Goal: Transaction & Acquisition: Subscribe to service/newsletter

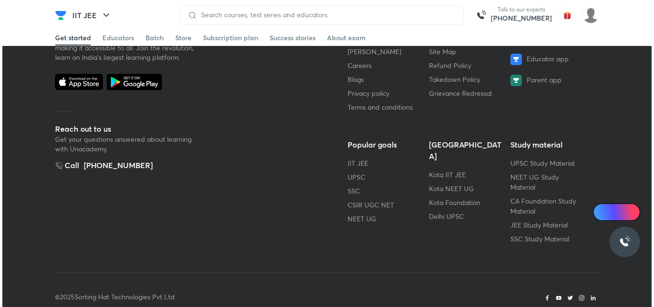
scroll to position [2220, 0]
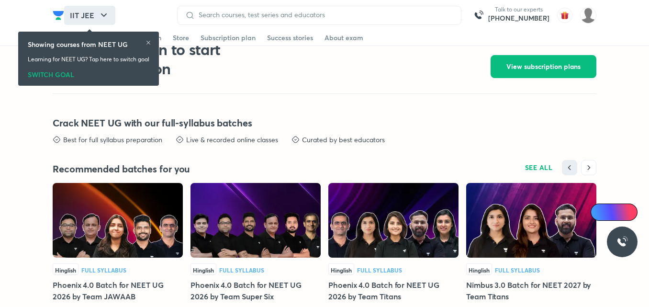
click at [103, 17] on icon "button" at bounding box center [103, 15] width 11 height 11
click at [148, 44] on icon at bounding box center [149, 43] width 6 height 6
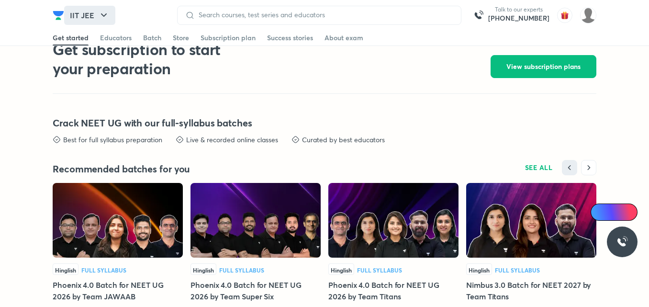
click at [101, 12] on icon "button" at bounding box center [103, 15] width 11 height 11
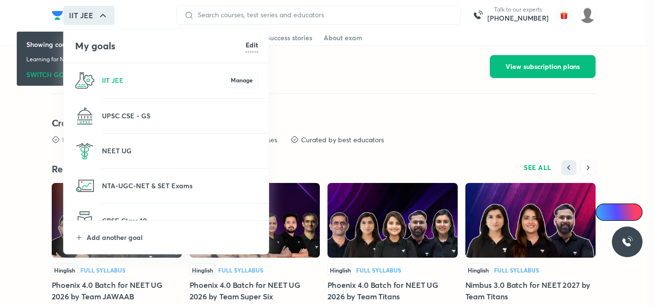
click at [113, 149] on p "NEET UG" at bounding box center [180, 151] width 156 height 10
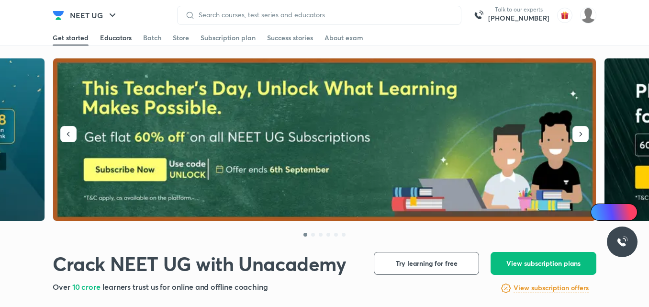
drag, startPoint x: 122, startPoint y: 30, endPoint x: 122, endPoint y: 35, distance: 5.3
click at [122, 31] on header "NEET UG Talk to our experts +91-8585858585 Get started Educators Batch Store Su…" at bounding box center [324, 15] width 649 height 31
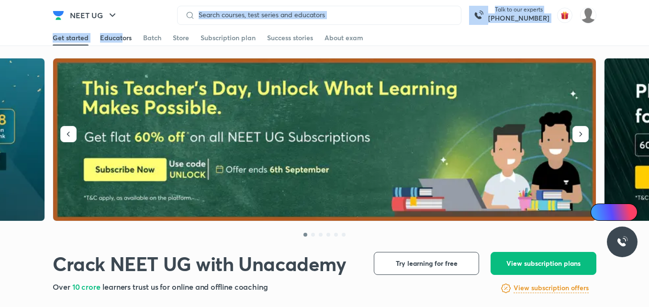
click at [122, 35] on div "Educators" at bounding box center [116, 38] width 32 height 10
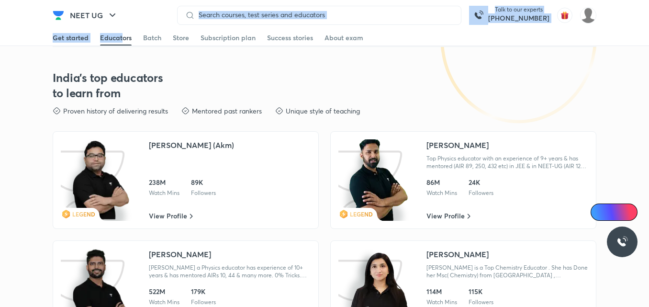
scroll to position [1730, 0]
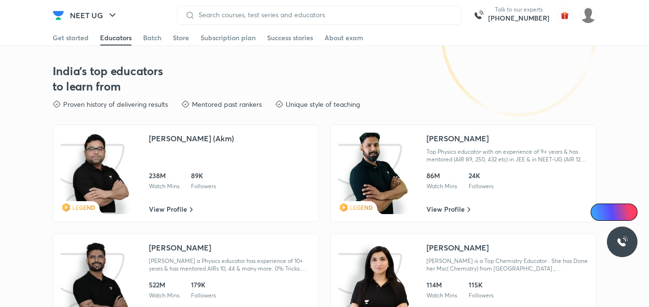
click at [136, 37] on div "Get started Educators Batch Store Subscription plan Success stories About exam" at bounding box center [325, 37] width 544 height 15
click at [144, 37] on div "Get started Educators Batch Store Subscription plan Success stories About exam" at bounding box center [325, 37] width 544 height 15
click at [144, 37] on div "Batch" at bounding box center [152, 38] width 18 height 10
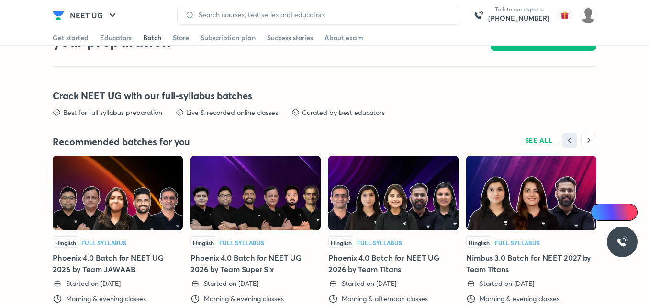
scroll to position [2297, 0]
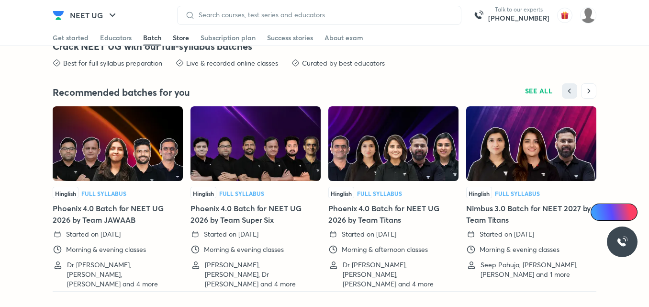
click at [175, 38] on div "Store" at bounding box center [181, 38] width 16 height 10
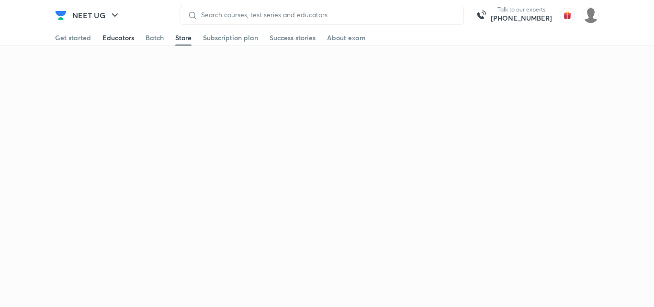
click at [119, 38] on div "Educators" at bounding box center [118, 38] width 32 height 10
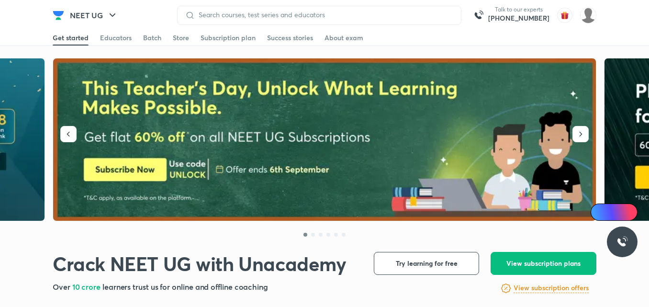
click at [119, 38] on div "Educators" at bounding box center [116, 38] width 32 height 10
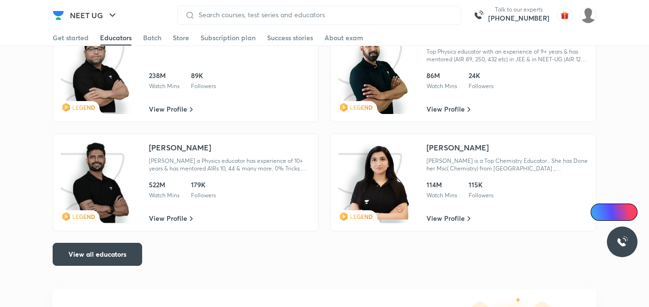
scroll to position [1831, 0]
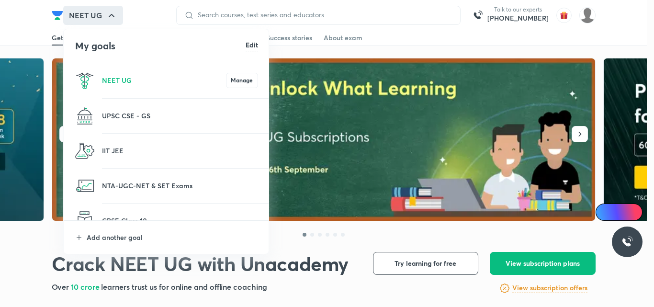
click at [142, 156] on p at bounding box center [180, 156] width 156 height 1
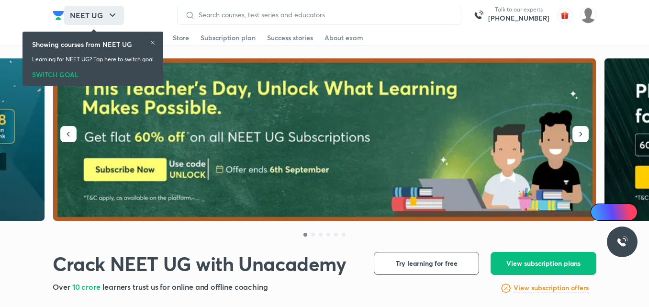
click at [110, 17] on button "NEET UG" at bounding box center [94, 15] width 60 height 19
click at [102, 16] on icon "button" at bounding box center [103, 15] width 11 height 11
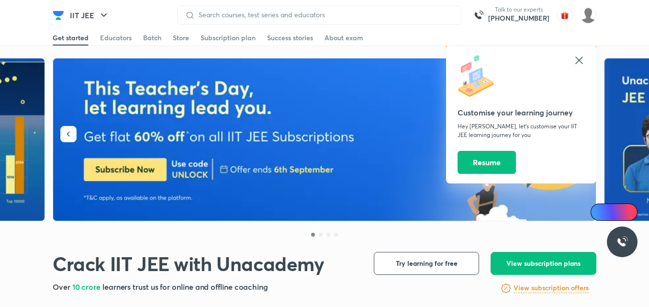
click at [578, 61] on icon at bounding box center [579, 59] width 7 height 7
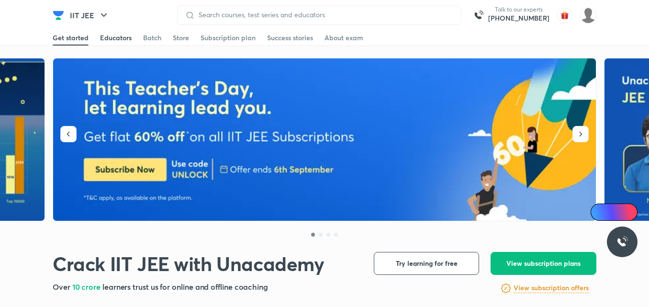
click at [124, 41] on div "Educators" at bounding box center [116, 38] width 32 height 10
click at [114, 39] on div "Educators" at bounding box center [116, 38] width 32 height 10
click at [105, 42] on div "Educators" at bounding box center [116, 38] width 32 height 10
click at [121, 35] on div "Educators" at bounding box center [116, 38] width 32 height 10
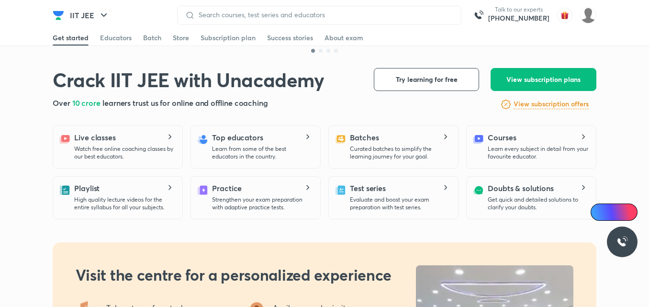
scroll to position [201, 0]
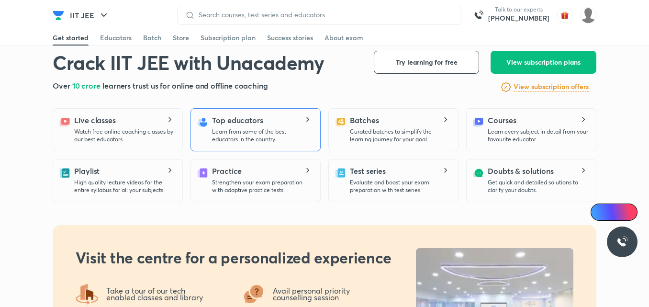
click at [258, 144] on div "Top educators Learn from some of the best educators in the country." at bounding box center [256, 129] width 130 height 43
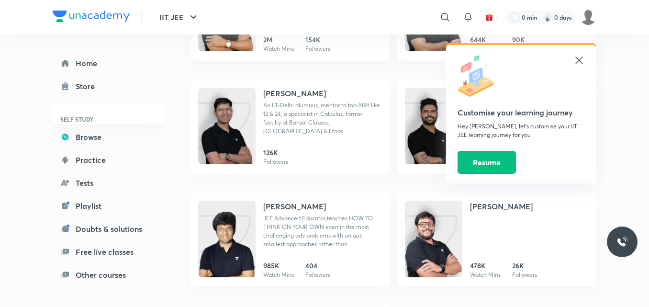
scroll to position [329, 0]
click at [215, 139] on img at bounding box center [226, 135] width 57 height 77
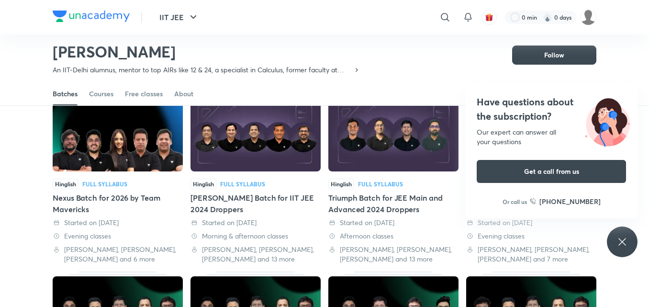
scroll to position [62, 0]
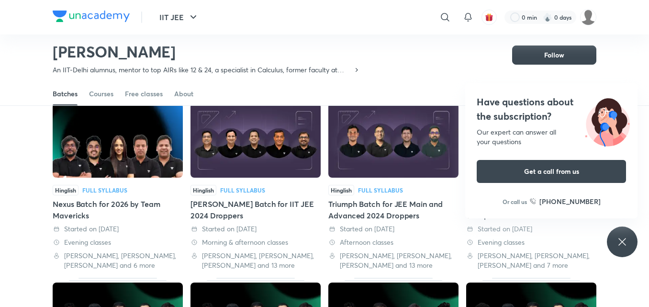
click at [621, 231] on div "Have questions about the subscription? Our expert can answer all your questions…" at bounding box center [622, 241] width 31 height 31
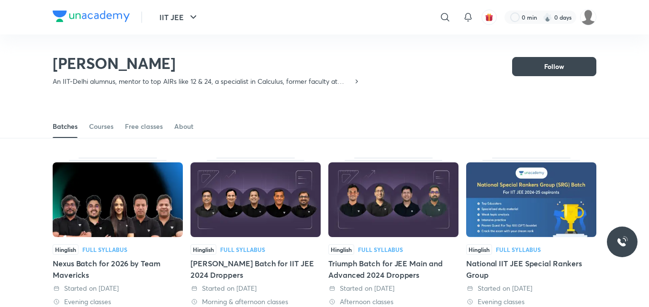
scroll to position [0, 0]
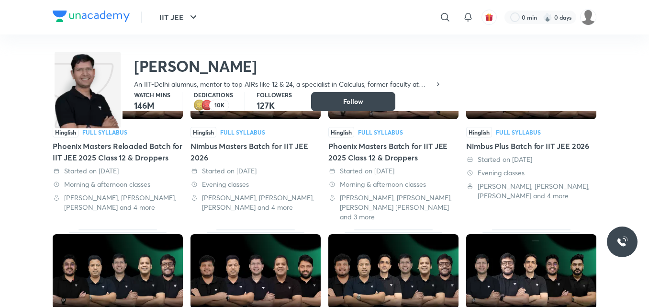
scroll to position [321, 0]
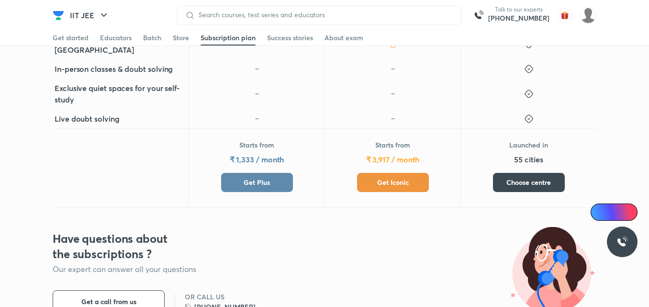
scroll to position [435, 0]
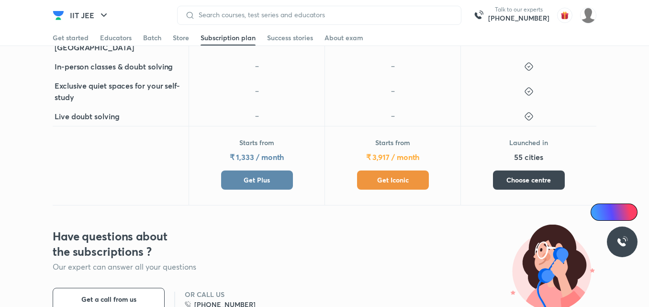
click at [241, 176] on button "Get Plus" at bounding box center [257, 179] width 72 height 19
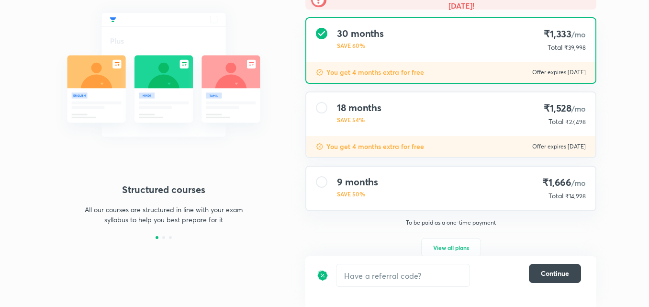
scroll to position [121, 0]
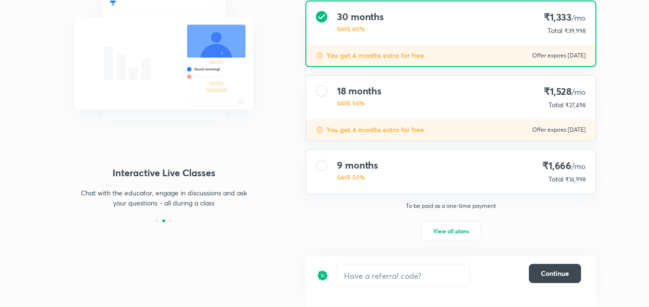
click at [421, 168] on div "9 months SAVE 50% ₹1,666 /mo Total ₹14,998" at bounding box center [450, 172] width 289 height 44
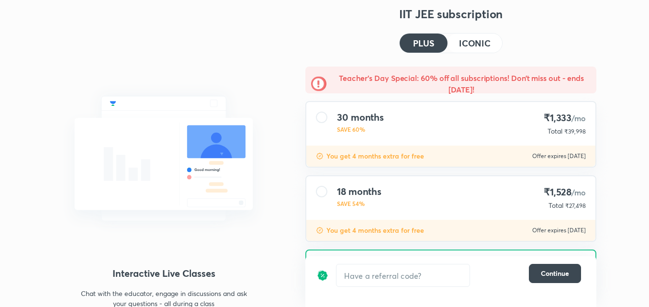
scroll to position [24, 0]
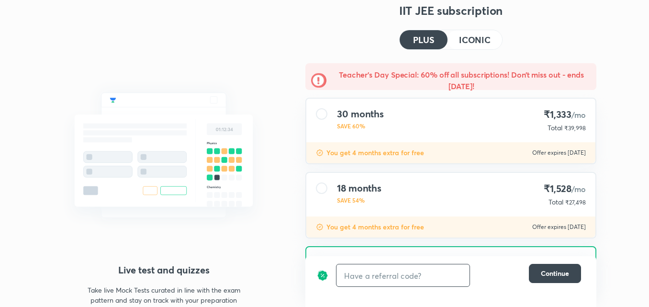
click at [395, 271] on input "text" at bounding box center [403, 275] width 133 height 23
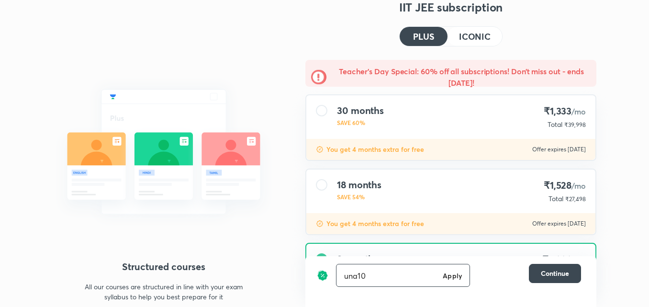
type input "una10"
click at [452, 276] on h6 "Apply" at bounding box center [452, 276] width 19 height 10
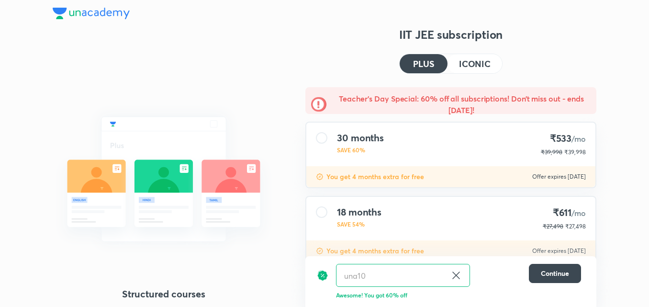
scroll to position [122, 0]
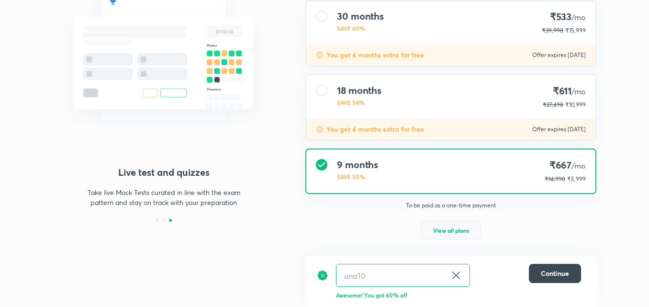
click at [452, 232] on span "View all plans" at bounding box center [451, 231] width 36 height 10
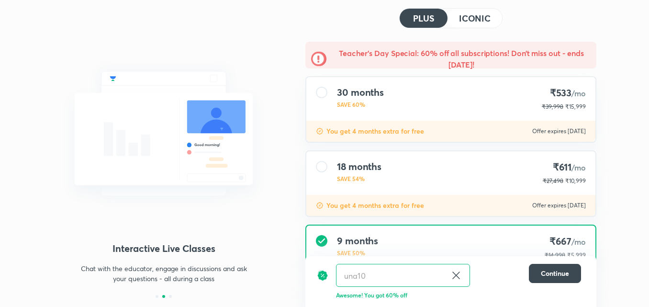
scroll to position [0, 0]
